Goal: Find specific page/section: Find specific page/section

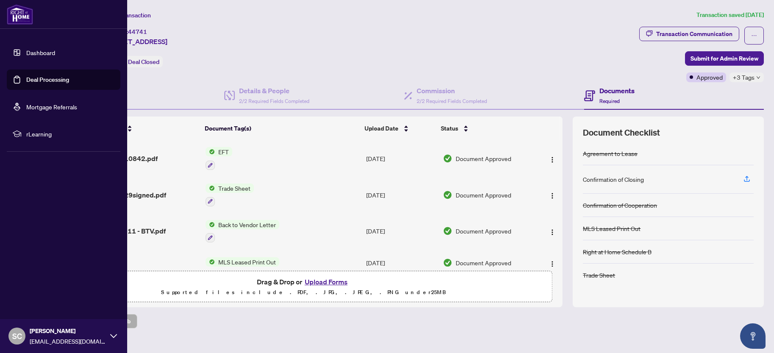
drag, startPoint x: 34, startPoint y: 81, endPoint x: 49, endPoint y: 80, distance: 14.5
click at [35, 81] on link "Deal Processing" at bounding box center [47, 80] width 43 height 8
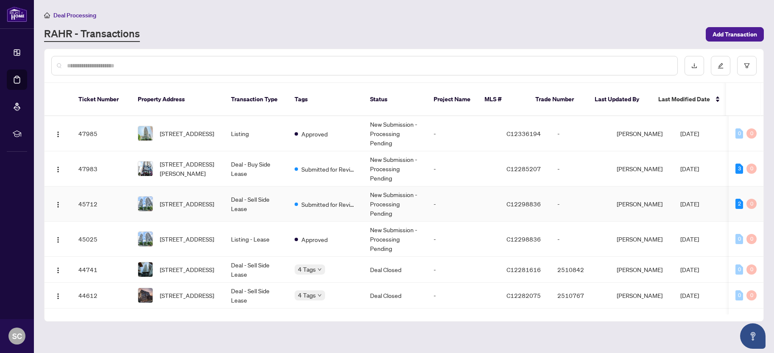
click at [244, 194] on td "Deal - Sell Side Lease" at bounding box center [256, 203] width 64 height 35
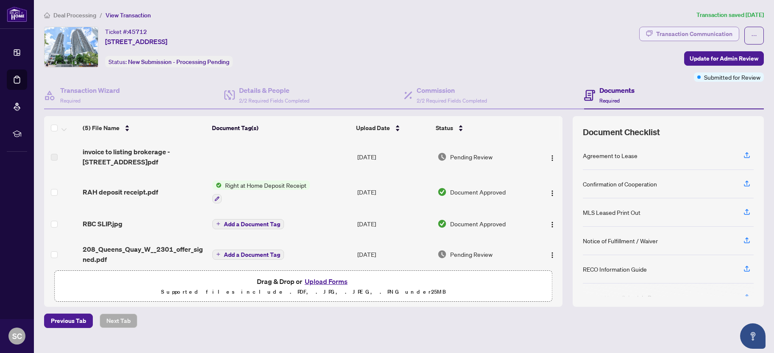
click at [669, 31] on div "Transaction Communication" at bounding box center [694, 34] width 76 height 14
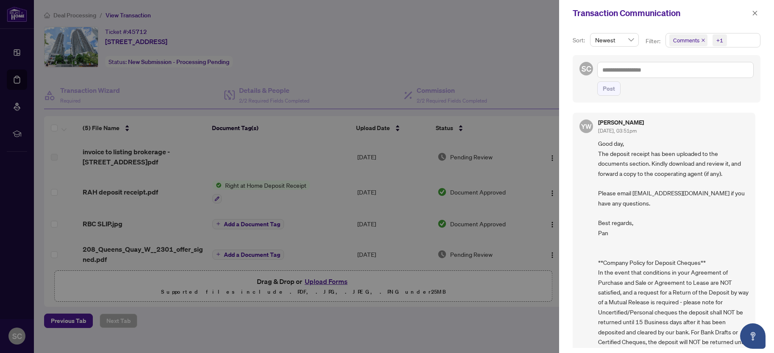
click at [444, 55] on div at bounding box center [387, 176] width 774 height 353
click at [358, 45] on div at bounding box center [387, 176] width 774 height 353
click at [358, 48] on div at bounding box center [387, 176] width 774 height 353
click at [309, 121] on div at bounding box center [387, 176] width 774 height 353
click at [755, 10] on icon "close" at bounding box center [755, 13] width 6 height 6
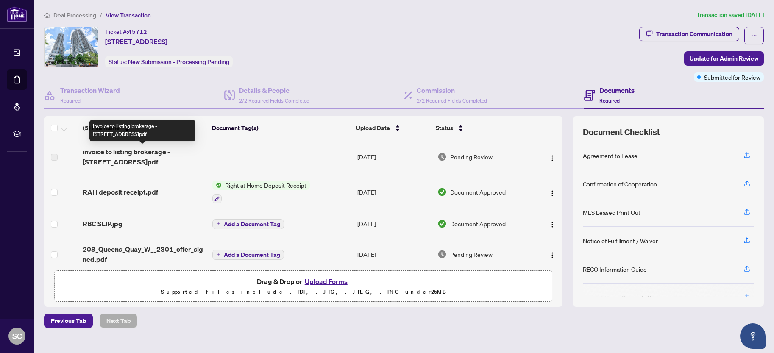
click at [174, 153] on span "invoice to listing brokerage - [STREET_ADDRESS]pdf" at bounding box center [144, 157] width 123 height 20
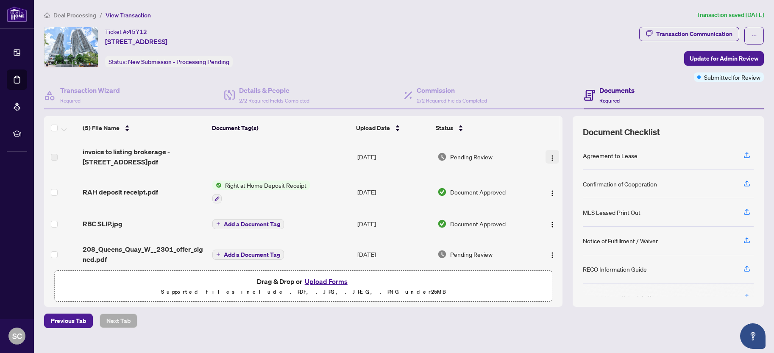
click at [549, 157] on img "button" at bounding box center [552, 158] width 7 height 7
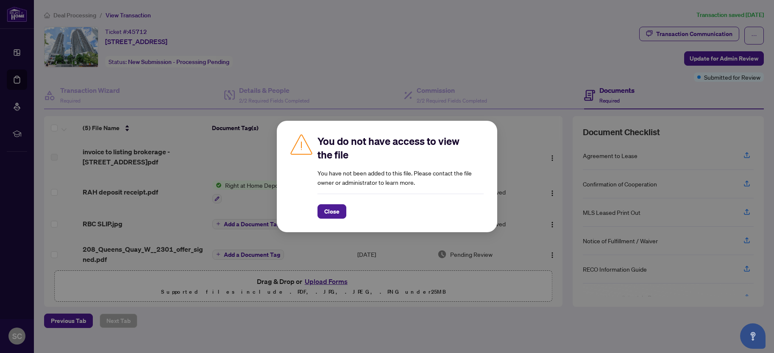
click at [530, 153] on div "You do not have access to view the file You have not been added to this file. P…" at bounding box center [387, 176] width 774 height 353
click at [517, 152] on div "You do not have access to view the file You have not been added to this file. P…" at bounding box center [387, 176] width 774 height 353
click at [338, 211] on span "Close" at bounding box center [331, 212] width 15 height 14
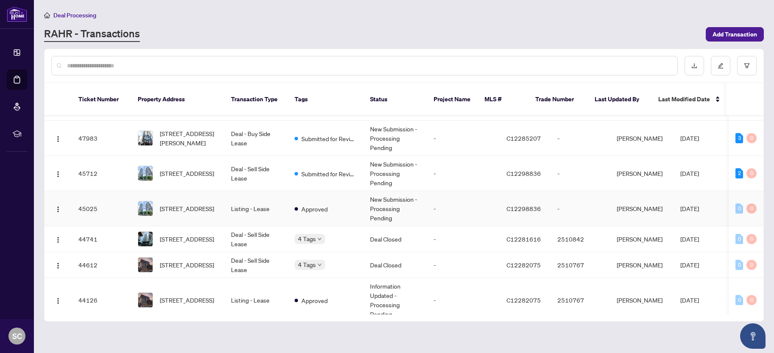
scroll to position [42, 0]
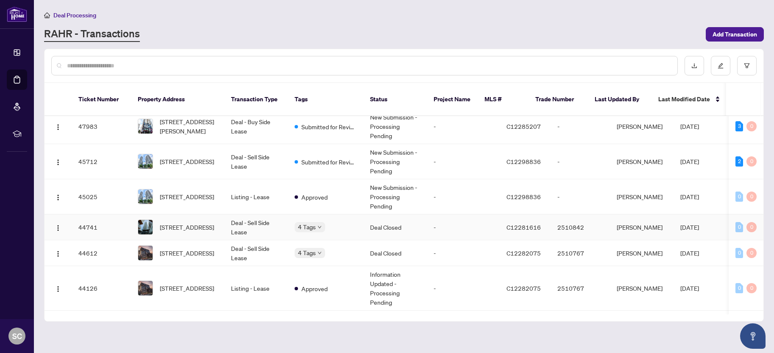
click at [256, 220] on td "Deal - Sell Side Lease" at bounding box center [256, 227] width 64 height 26
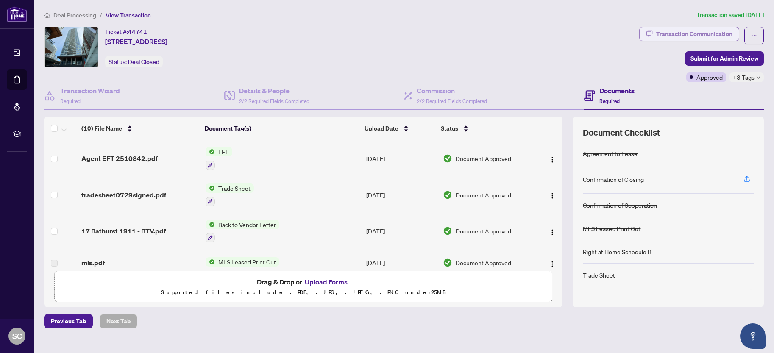
click at [656, 37] on div "Transaction Communication" at bounding box center [694, 34] width 76 height 14
